Goal: Go to known website: Go to known website

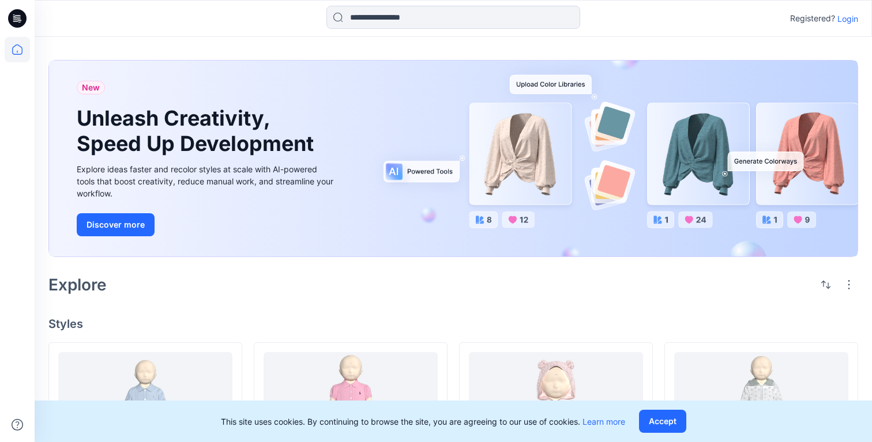
click at [847, 21] on p "Login" at bounding box center [847, 19] width 21 height 12
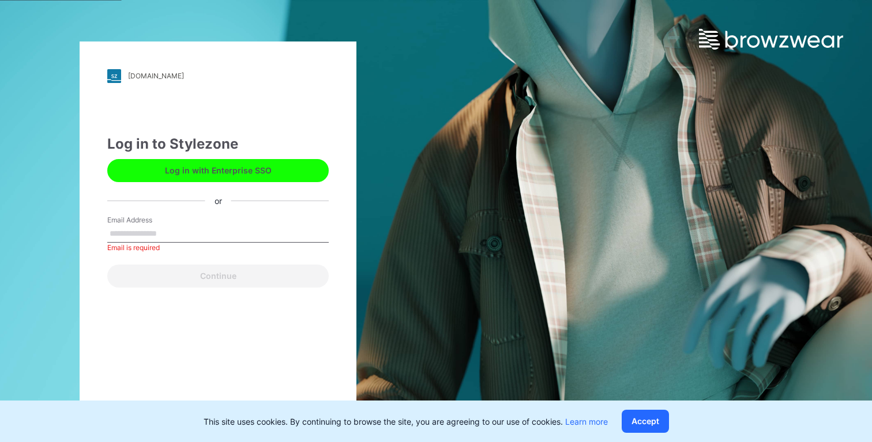
click at [270, 171] on button "Log in with Enterprise SSO" at bounding box center [217, 170] width 221 height 23
